Goal: Task Accomplishment & Management: Complete application form

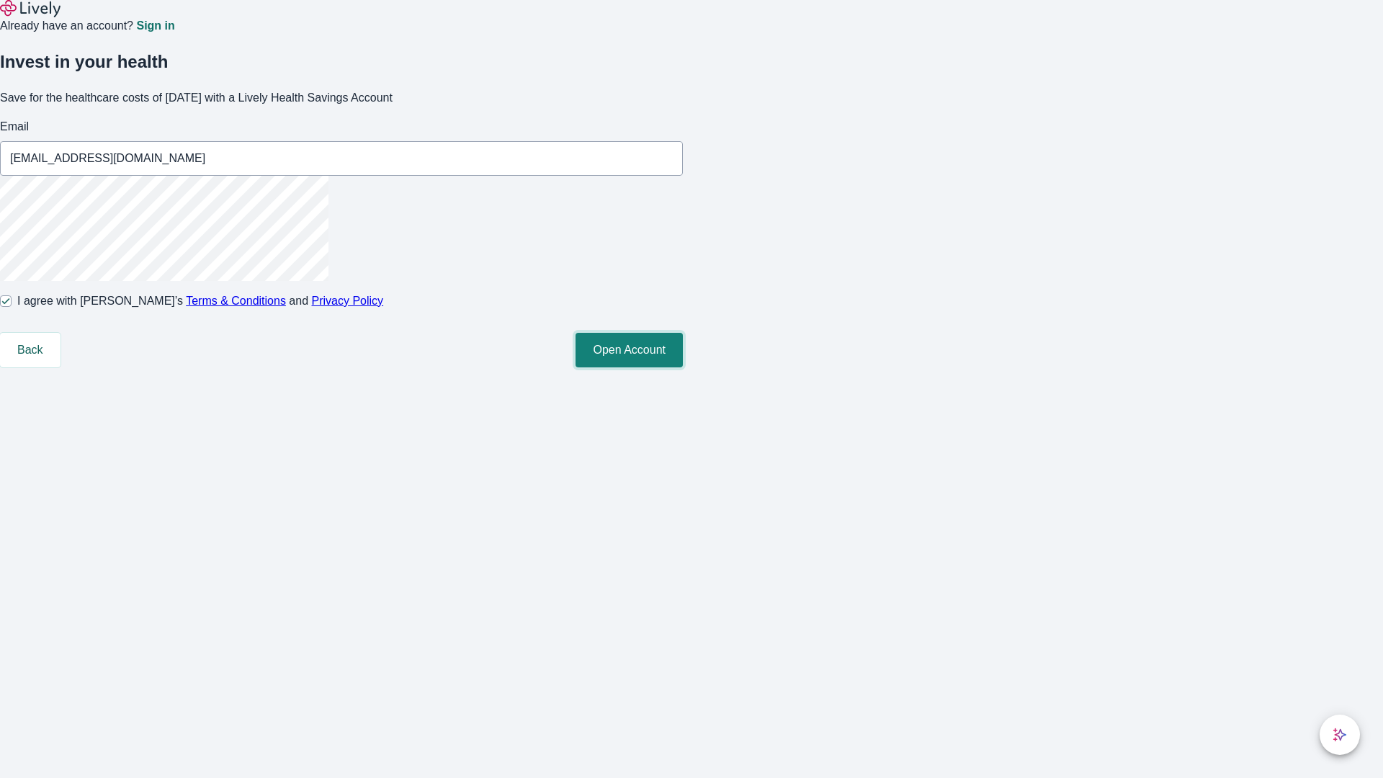
click at [683, 367] on button "Open Account" at bounding box center [629, 350] width 107 height 35
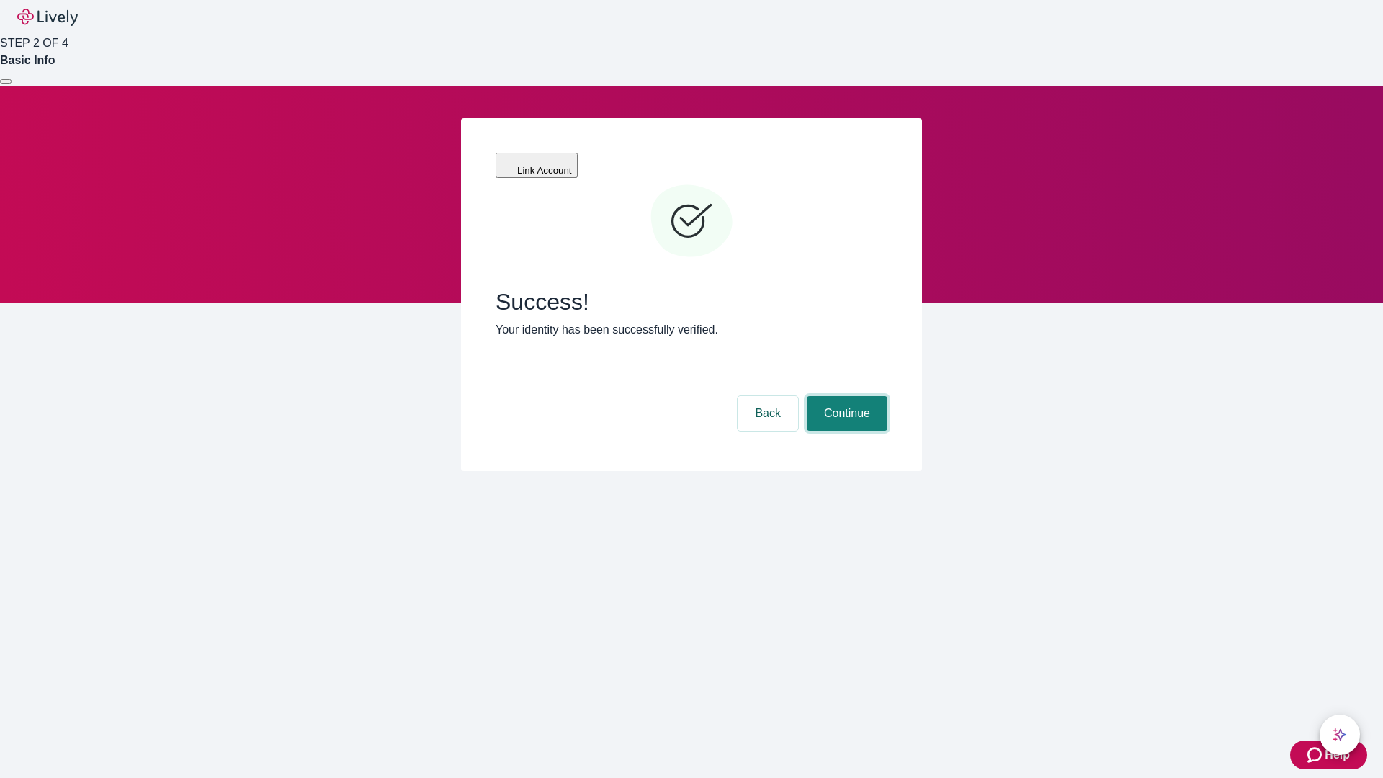
click at [845, 396] on button "Continue" at bounding box center [847, 413] width 81 height 35
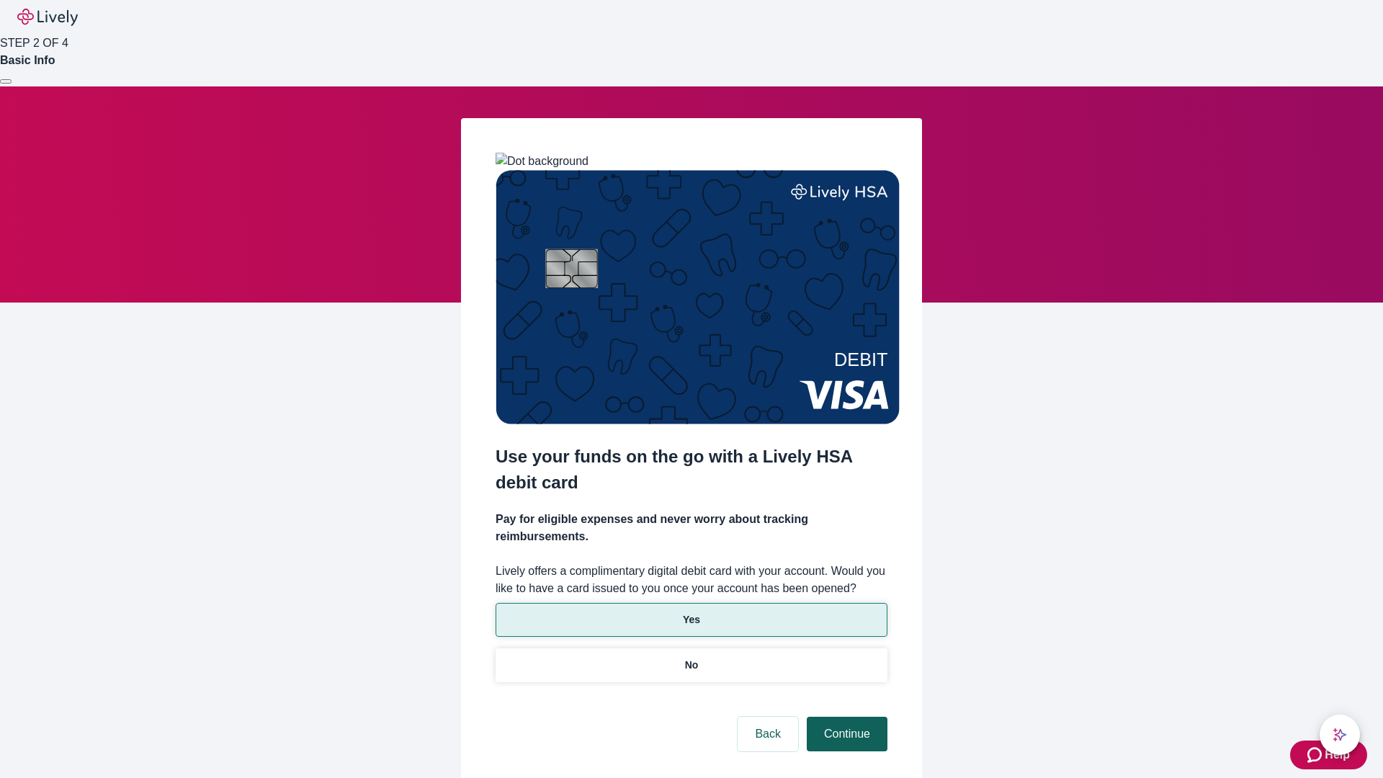
click at [691, 612] on p "Yes" at bounding box center [691, 619] width 17 height 15
click at [845, 717] on button "Continue" at bounding box center [847, 734] width 81 height 35
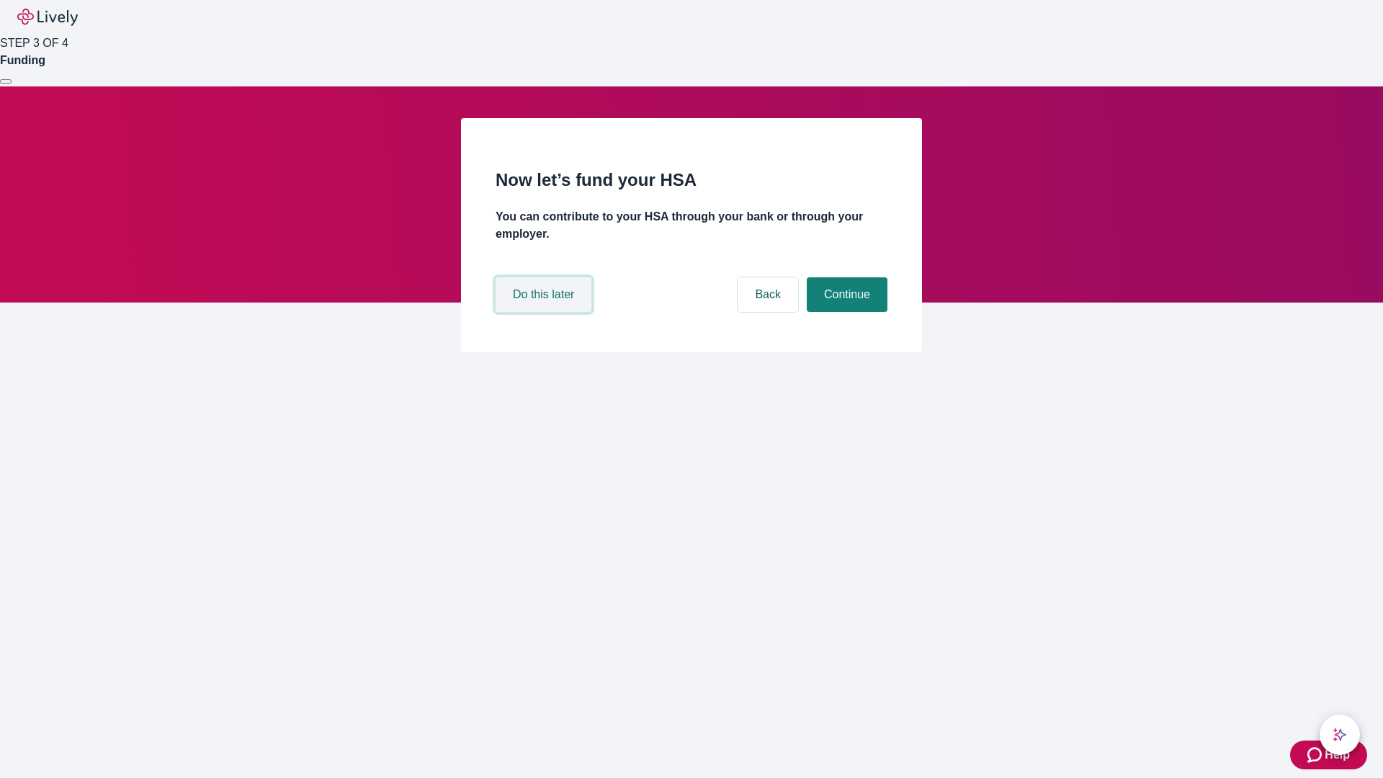
click at [545, 312] on button "Do this later" at bounding box center [544, 294] width 96 height 35
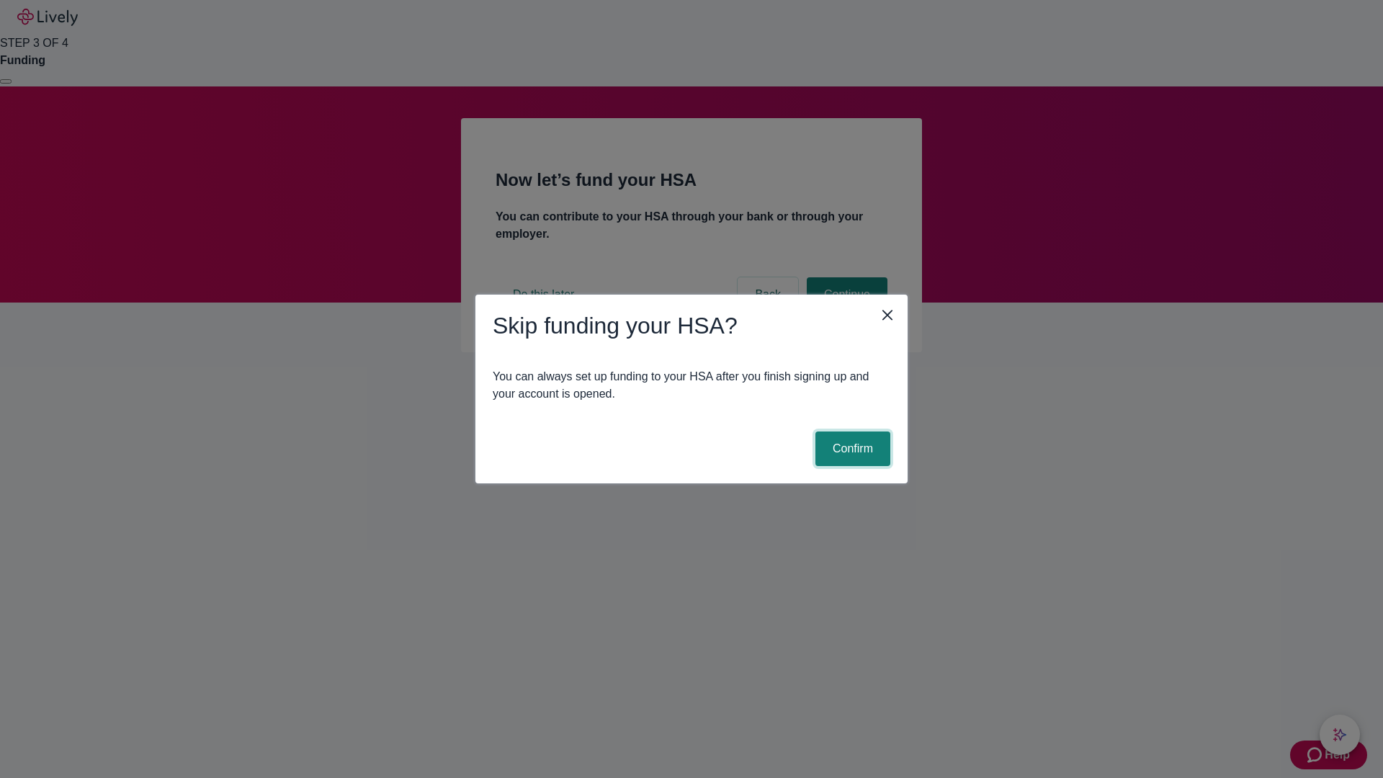
click at [851, 449] on button "Confirm" at bounding box center [853, 449] width 75 height 35
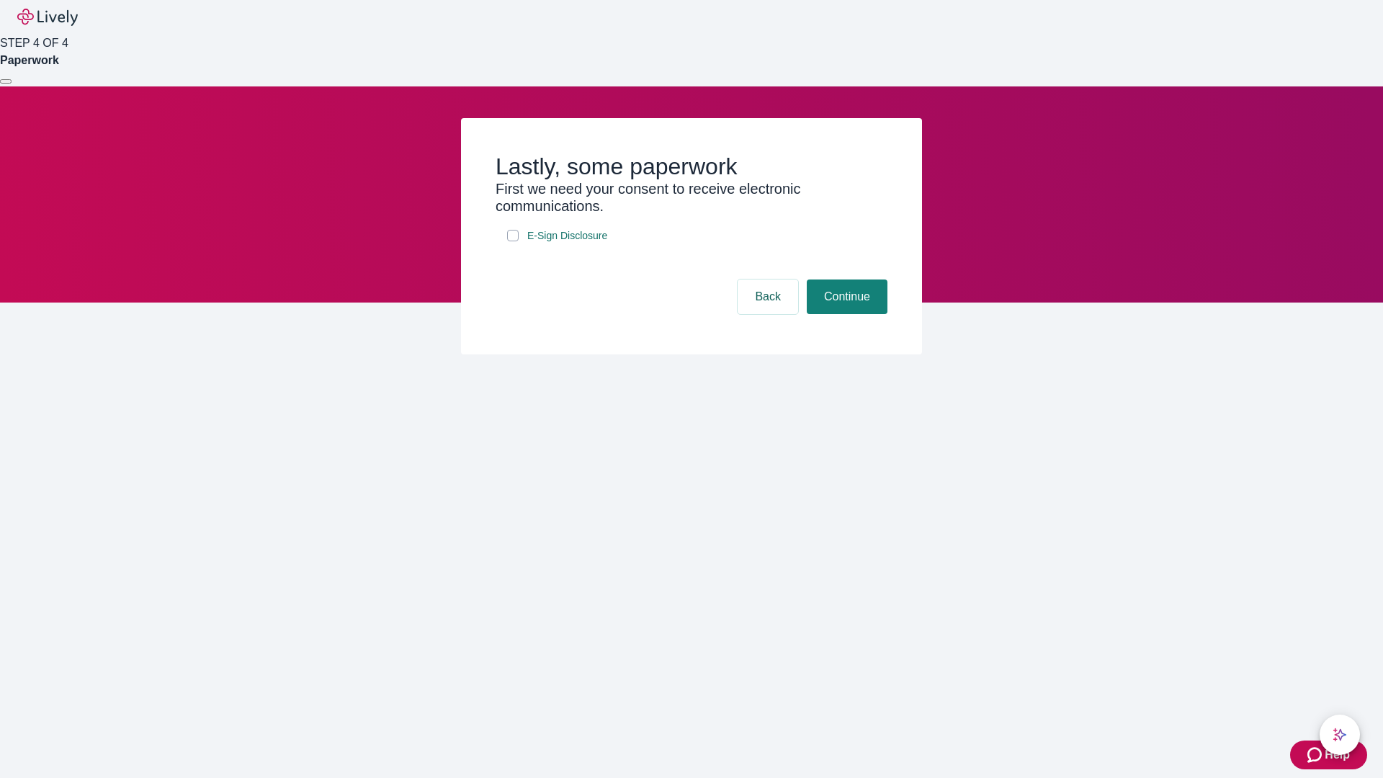
click at [513, 241] on input "E-Sign Disclosure" at bounding box center [513, 236] width 12 height 12
checkbox input "true"
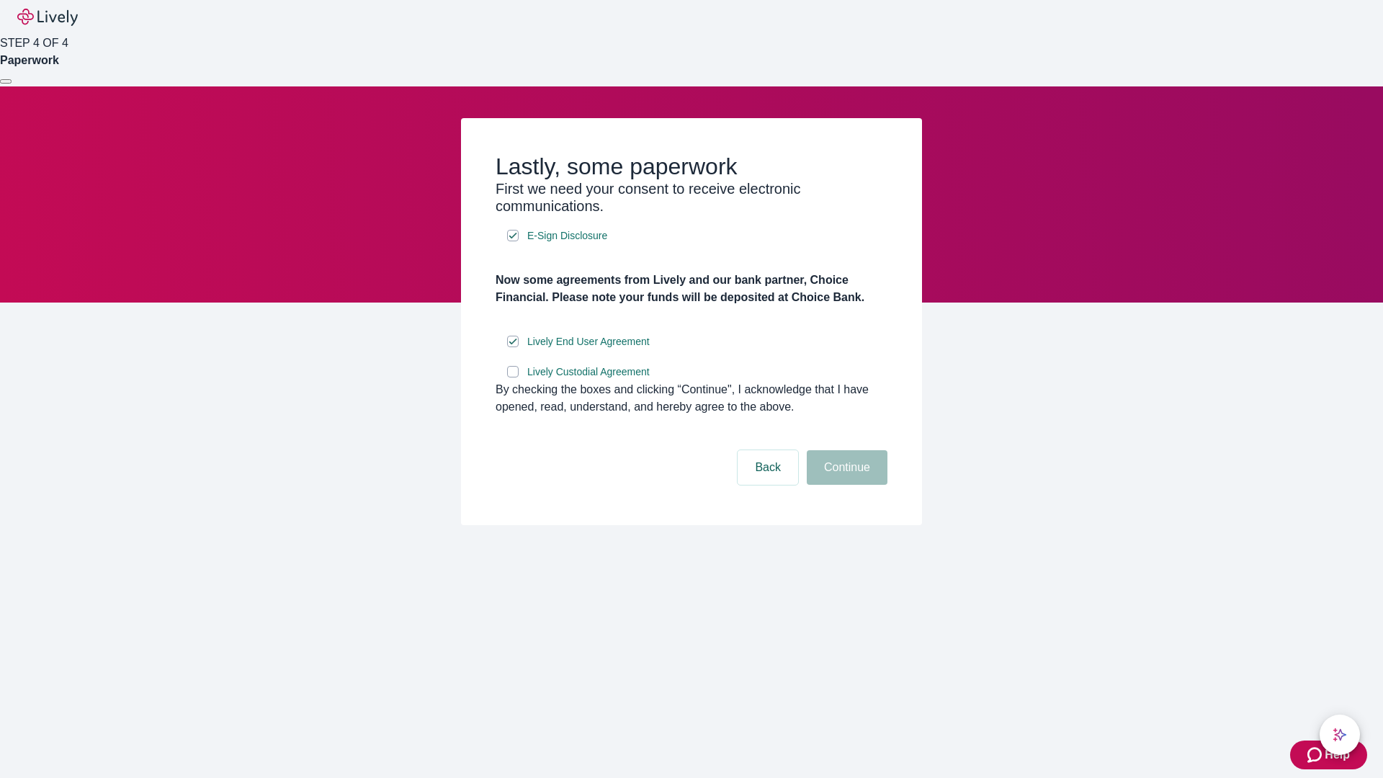
click at [513, 378] on input "Lively Custodial Agreement" at bounding box center [513, 372] width 12 height 12
checkbox input "true"
click at [845, 485] on button "Continue" at bounding box center [847, 467] width 81 height 35
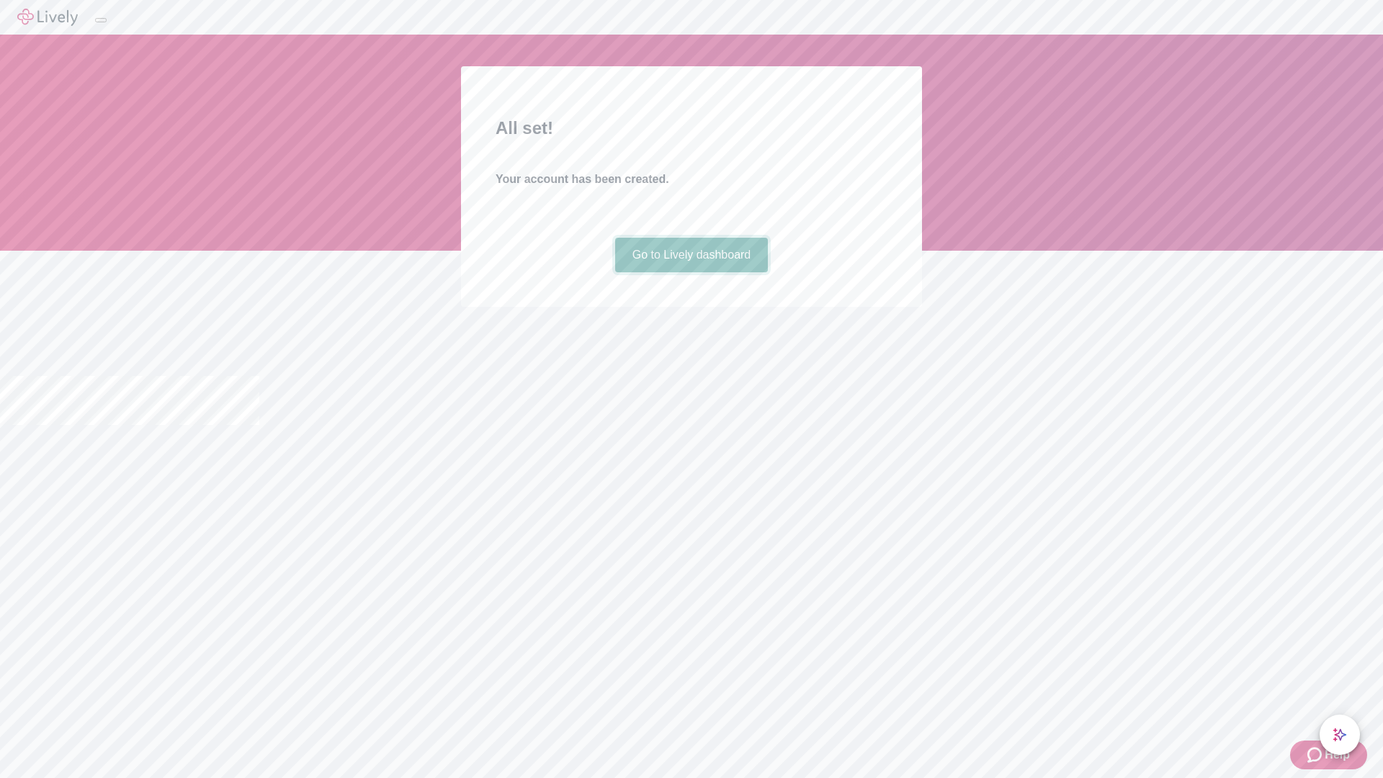
click at [691, 272] on link "Go to Lively dashboard" at bounding box center [691, 255] width 153 height 35
